Goal: Information Seeking & Learning: Learn about a topic

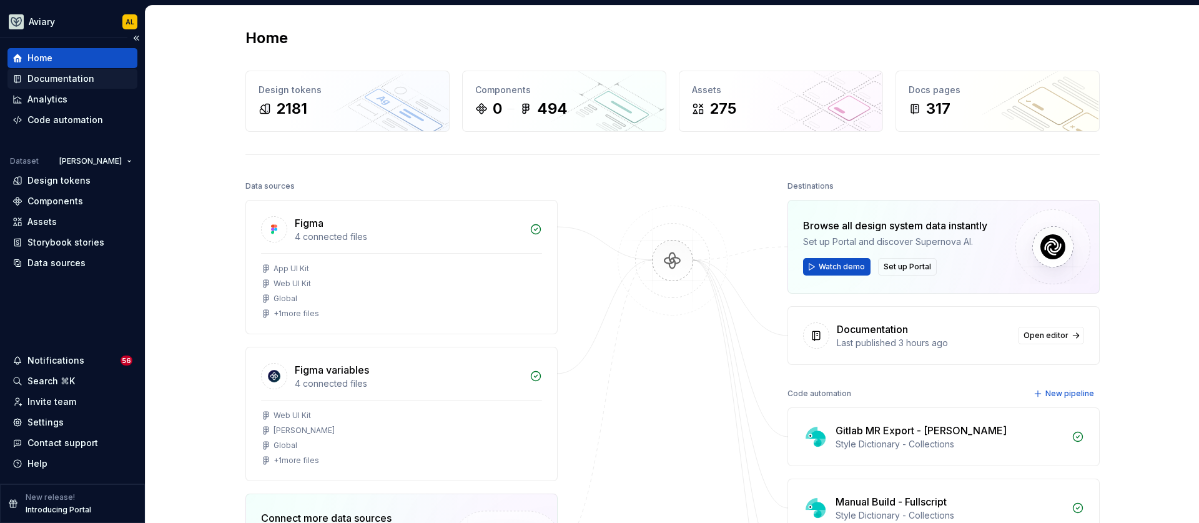
click at [101, 79] on div "Documentation" at bounding box center [72, 78] width 120 height 12
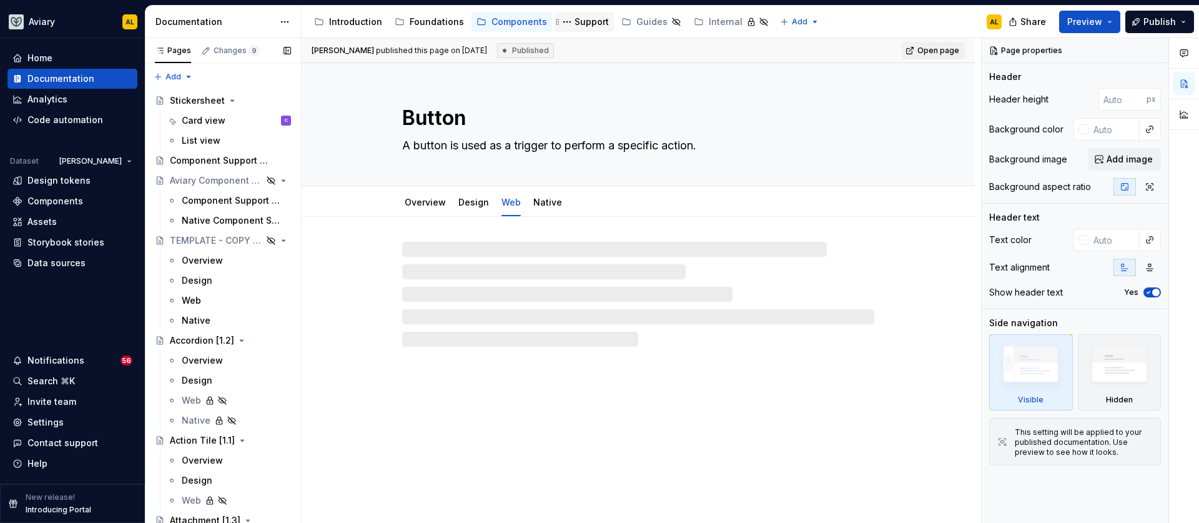
click at [581, 22] on div "Support" at bounding box center [592, 22] width 34 height 12
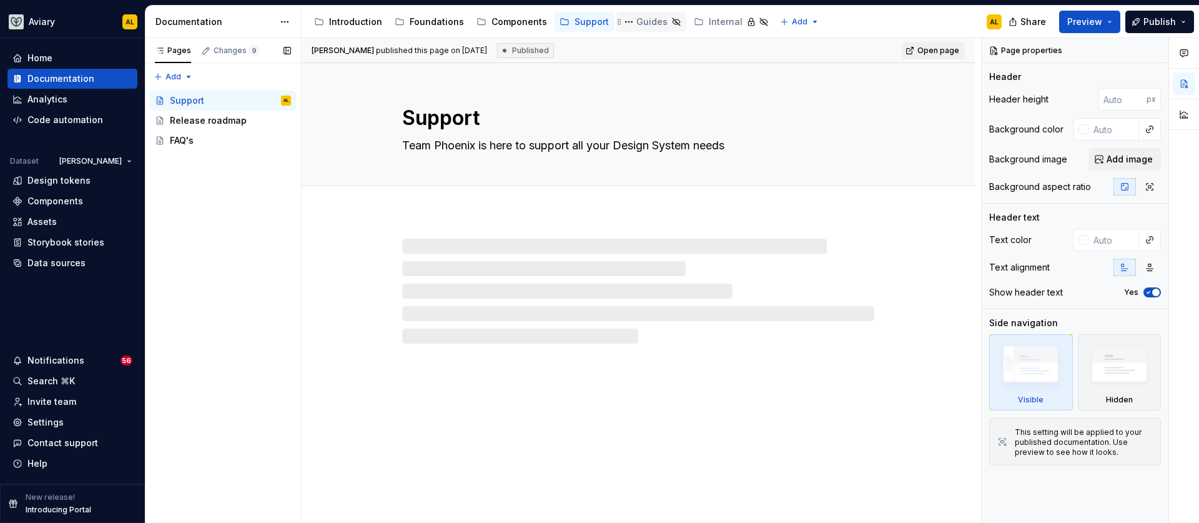
click at [636, 22] on div "Guides" at bounding box center [651, 22] width 31 height 12
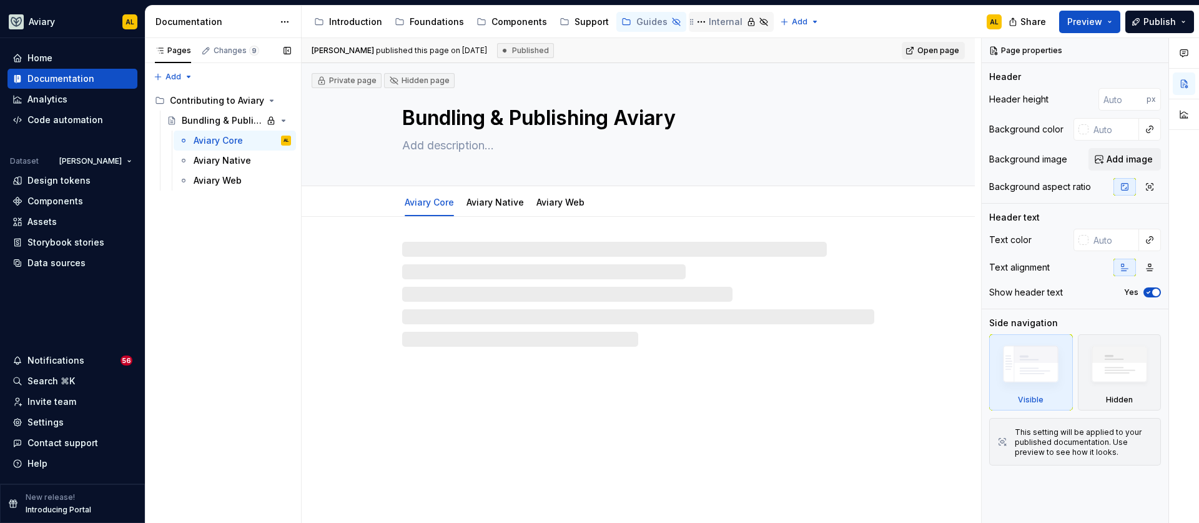
click at [709, 25] on div "Internal" at bounding box center [726, 22] width 34 height 12
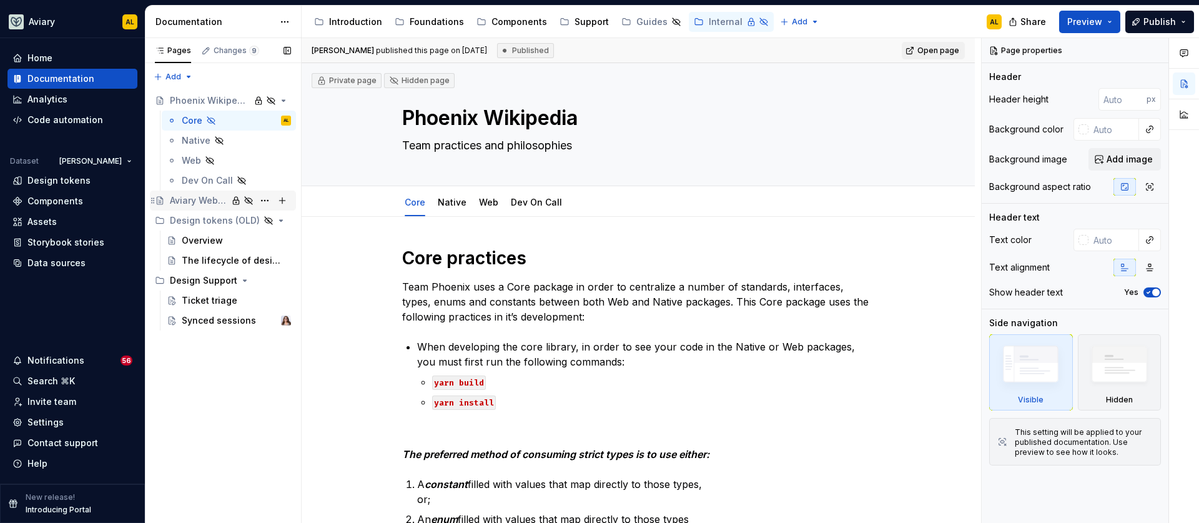
click at [205, 194] on div "Aviary Web Rollup Documentation" at bounding box center [198, 200] width 57 height 12
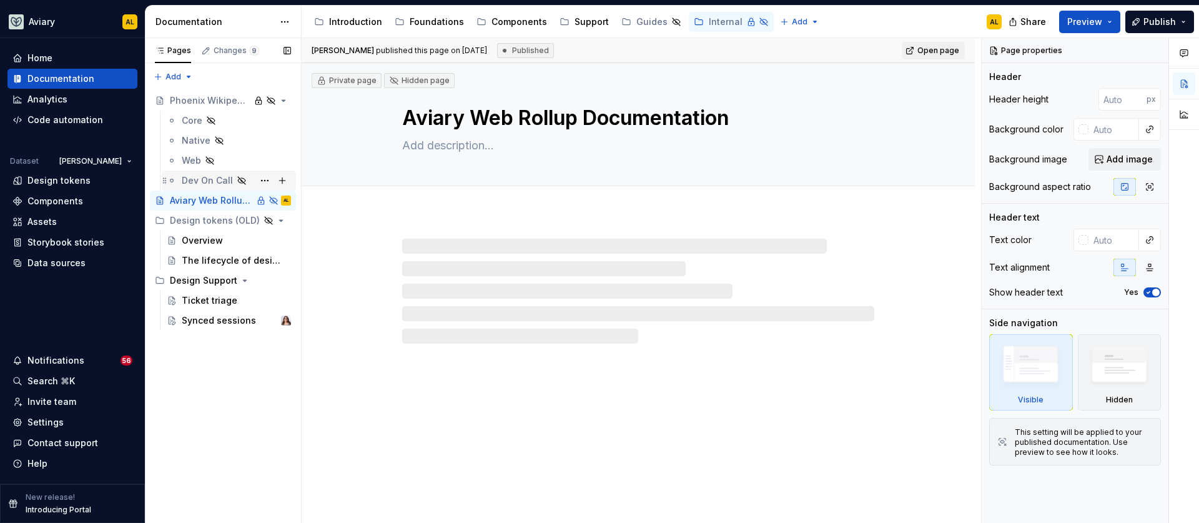
click at [207, 175] on div "Dev On Call" at bounding box center [207, 180] width 51 height 12
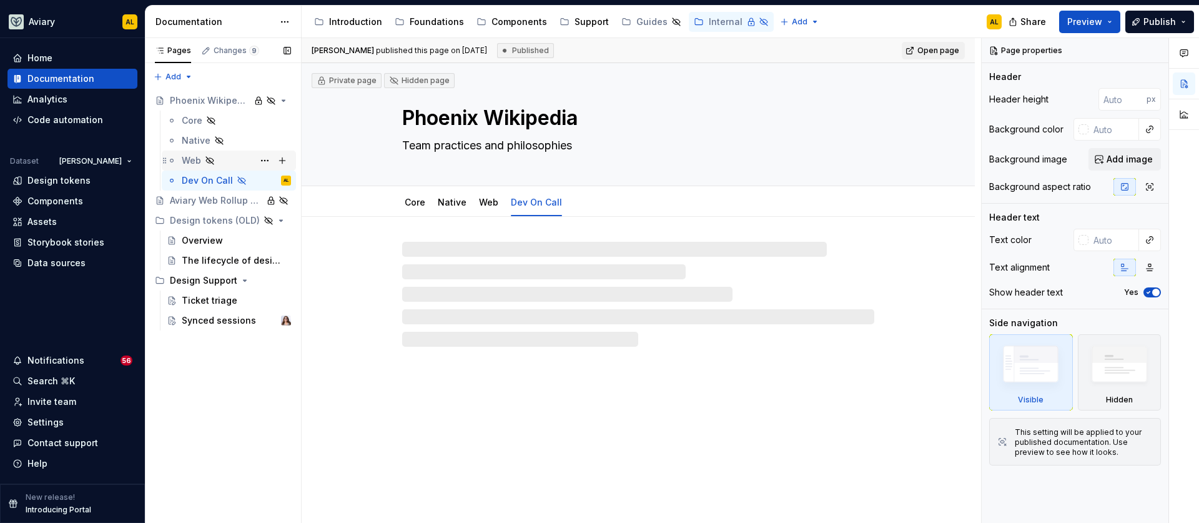
click at [189, 156] on div "Web" at bounding box center [191, 160] width 19 height 12
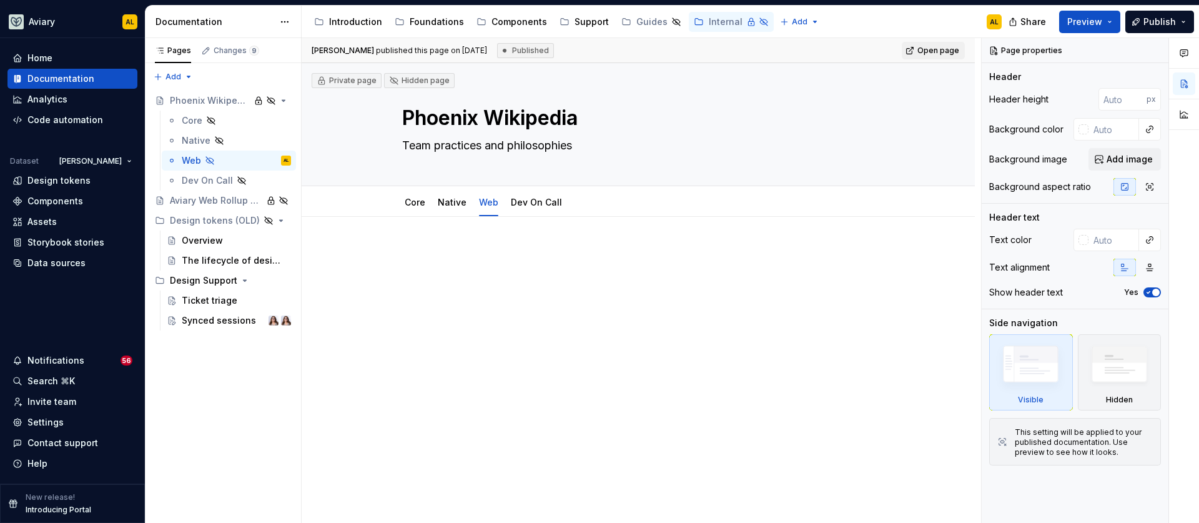
type textarea "*"
